Goal: Check status

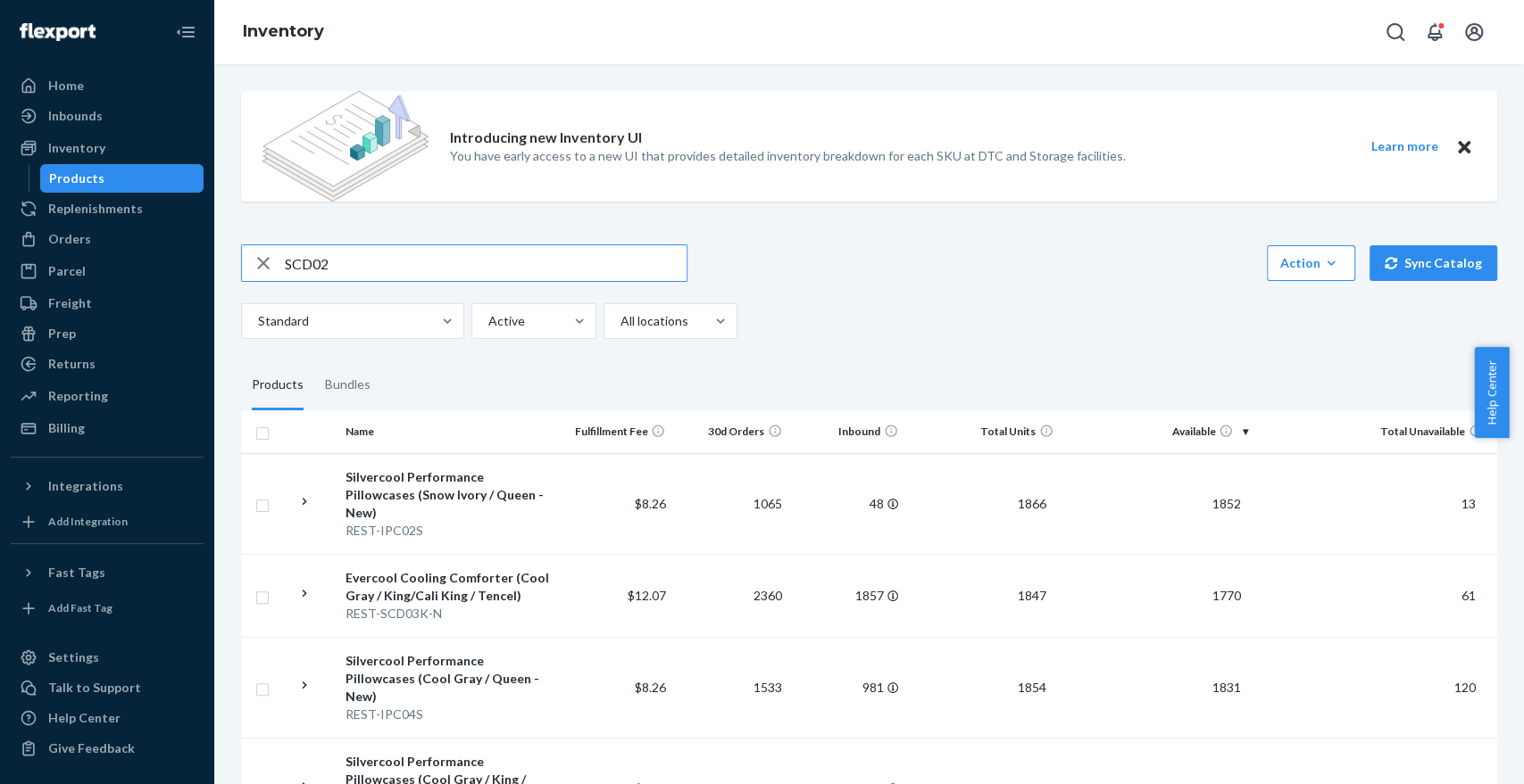
type input "SCD02"
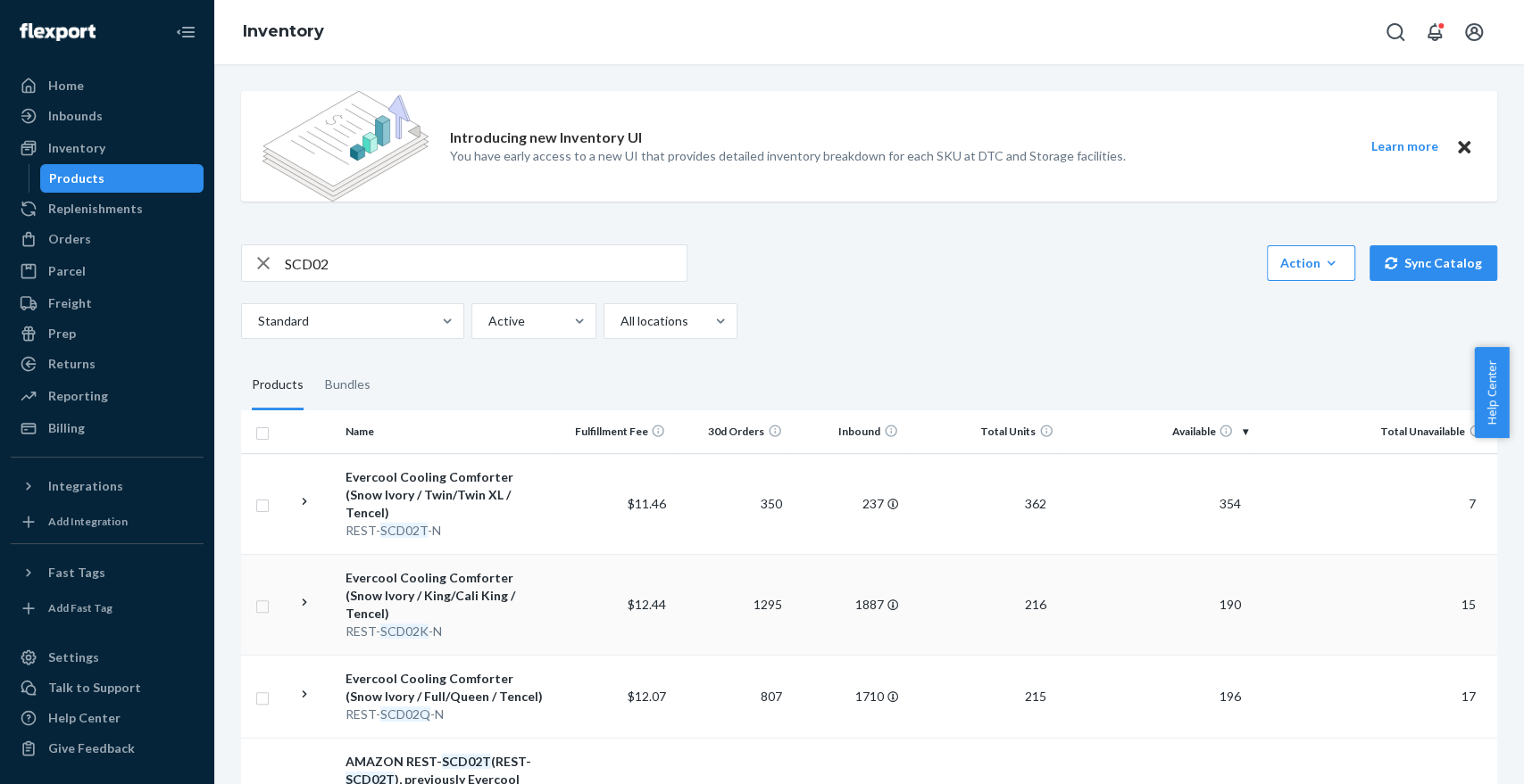
click at [1061, 575] on td "190" at bounding box center [1156, 605] width 193 height 101
click at [364, 264] on input "SCD02" at bounding box center [485, 264] width 402 height 36
type input "ESSS02"
